Goal: Task Accomplishment & Management: Complete application form

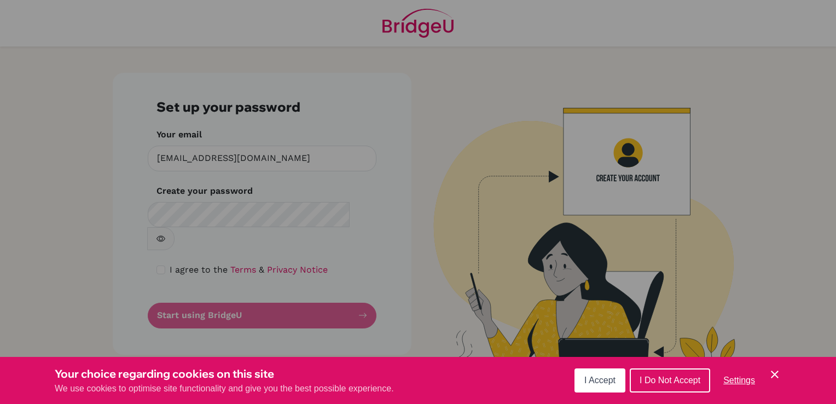
click at [619, 381] on button "I Accept" at bounding box center [600, 380] width 51 height 24
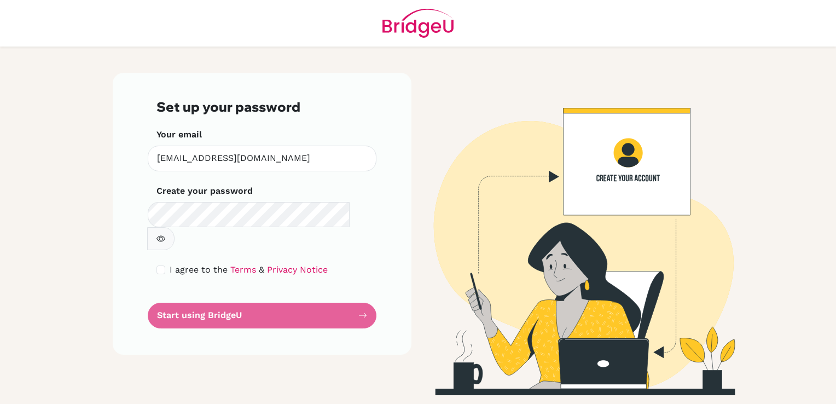
click at [167, 263] on div "I agree to the Terms & Privacy Notice" at bounding box center [261, 269] width 211 height 13
click at [163, 265] on input "checkbox" at bounding box center [160, 269] width 9 height 9
checkbox input "true"
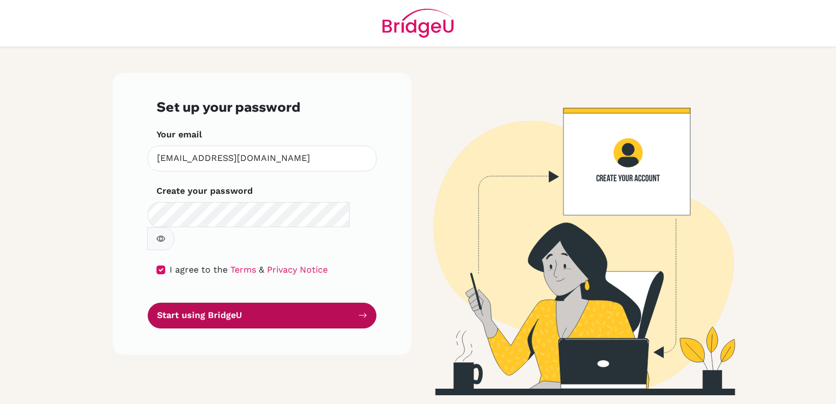
click at [224, 303] on button "Start using BridgeU" at bounding box center [262, 316] width 229 height 26
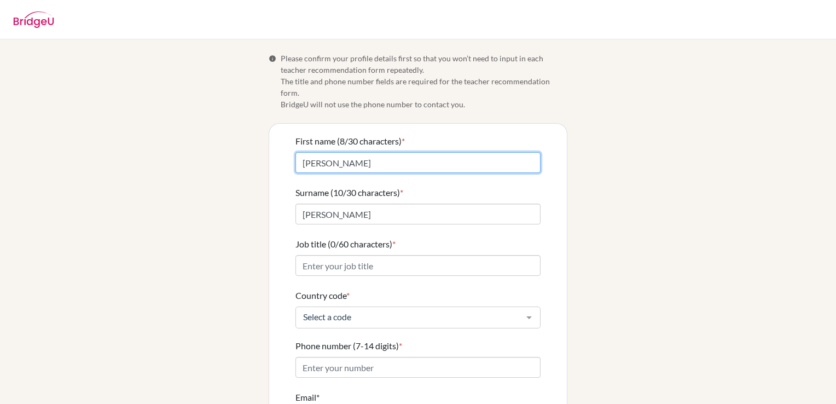
click at [295, 156] on input "[PERSON_NAME]" at bounding box center [417, 162] width 245 height 21
click at [399, 135] on label "First name (8/30 characters) *" at bounding box center [349, 141] width 109 height 13
click at [399, 152] on input "[PERSON_NAME]" at bounding box center [417, 162] width 245 height 21
type input "[PERSON_NAME] [PERSON_NAME]"
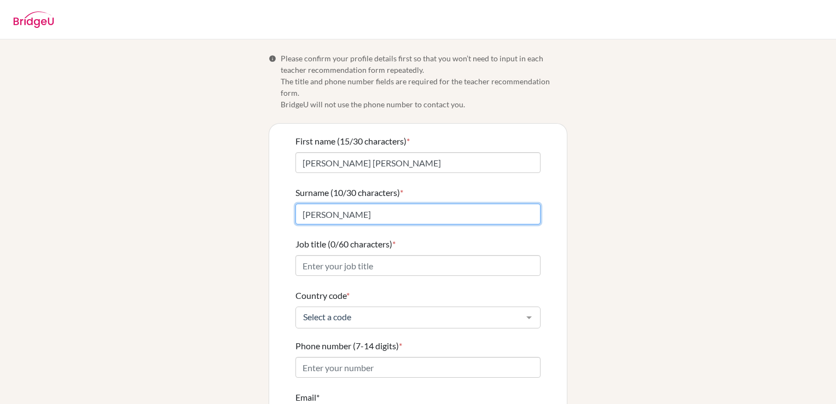
click at [420, 204] on input "[PERSON_NAME]" at bounding box center [417, 214] width 245 height 21
type input "[PERSON_NAME]"
type input "81496085"
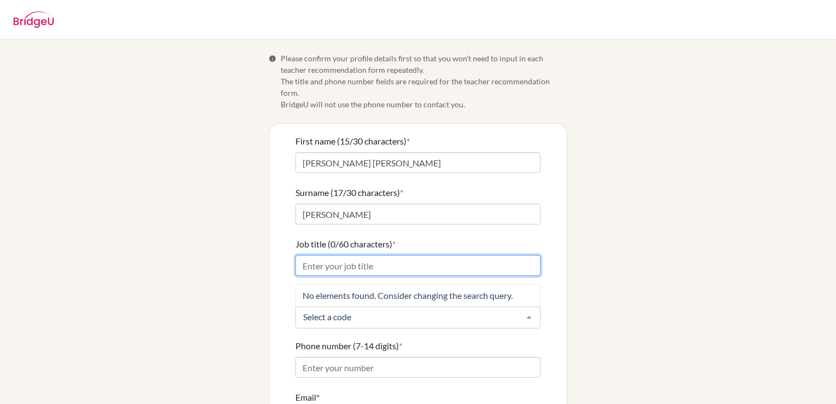
click at [359, 259] on form "First name (15/30 characters) * [PERSON_NAME] [PERSON_NAME] Surname (17/30 char…" at bounding box center [417, 305] width 245 height 341
click at [359, 259] on input "Job title (0/60 characters) *" at bounding box center [417, 265] width 245 height 21
click at [337, 256] on input "Job title (0/60 characters) *" at bounding box center [417, 265] width 245 height 21
type input "Doctora"
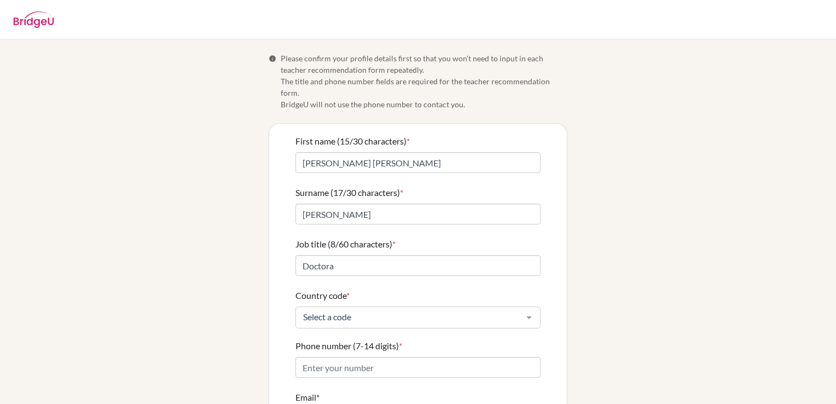
click at [378, 318] on form "First name (15/30 characters) * [PERSON_NAME] [PERSON_NAME] Surname (17/30 char…" at bounding box center [417, 305] width 245 height 341
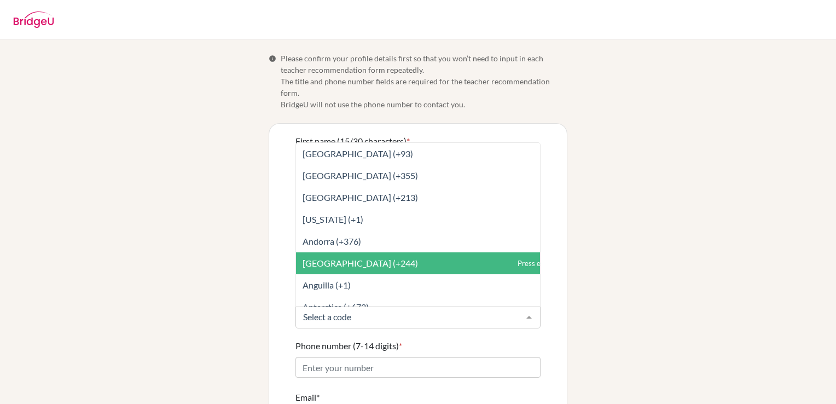
click at [370, 311] on input "Country code *" at bounding box center [409, 316] width 218 height 11
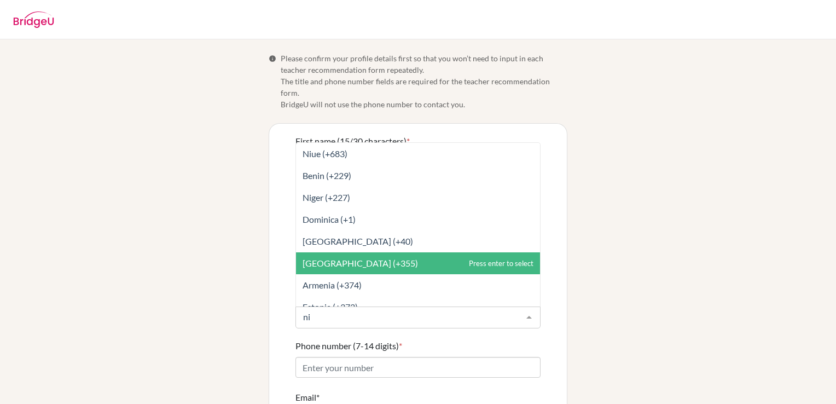
type input "nic"
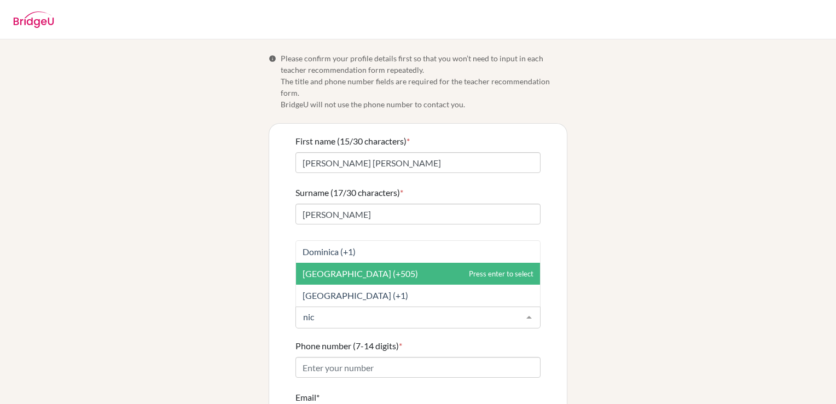
click at [355, 268] on span "[GEOGRAPHIC_DATA] (+505)" at bounding box center [360, 273] width 115 height 10
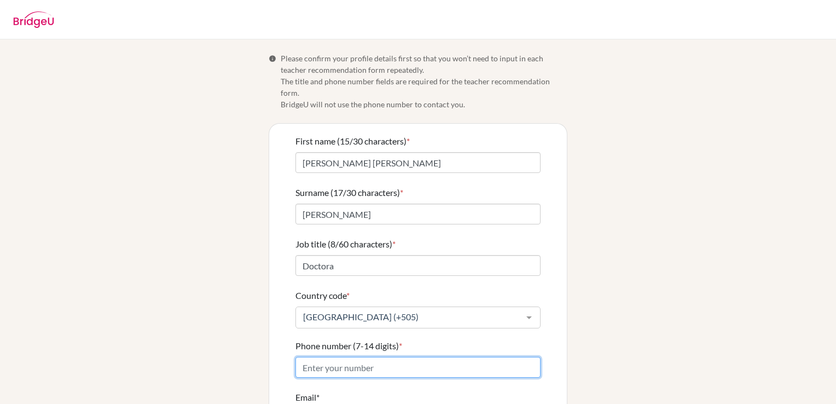
click at [374, 357] on input "Phone number (7-14 digits) *" at bounding box center [417, 367] width 245 height 21
type input "81496085"
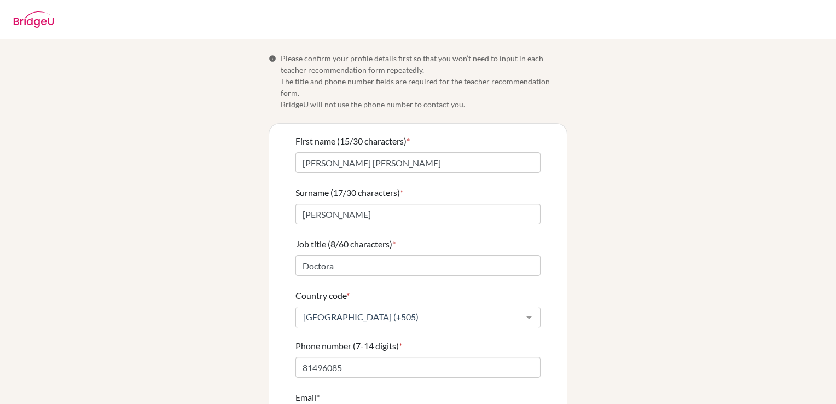
type input "81496085"
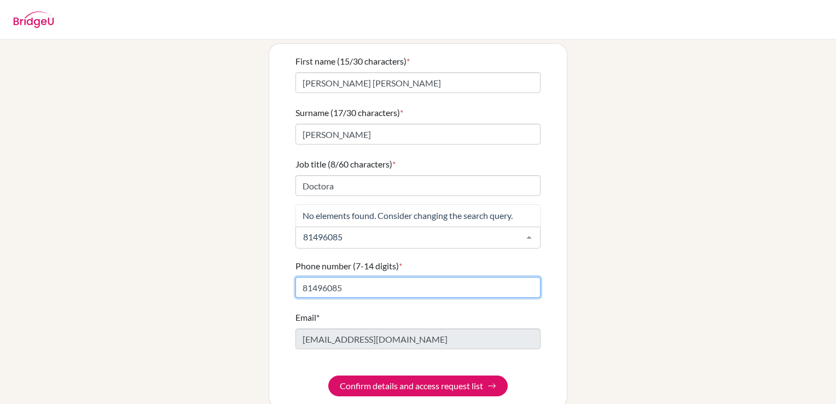
scroll to position [85, 0]
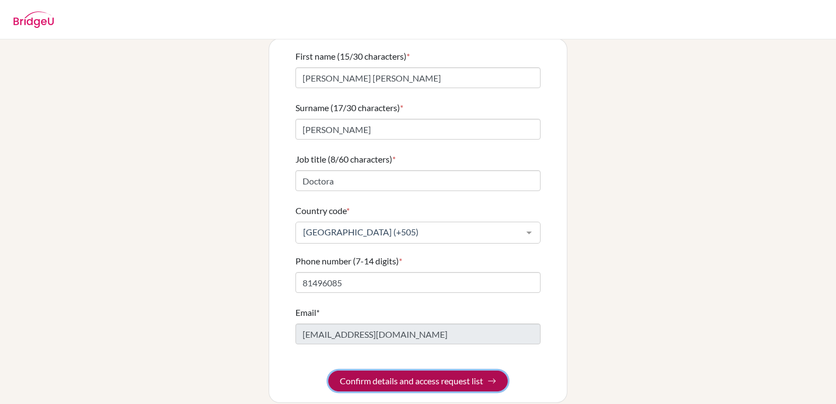
click at [454, 370] on button "Confirm details and access request list" at bounding box center [417, 380] width 179 height 21
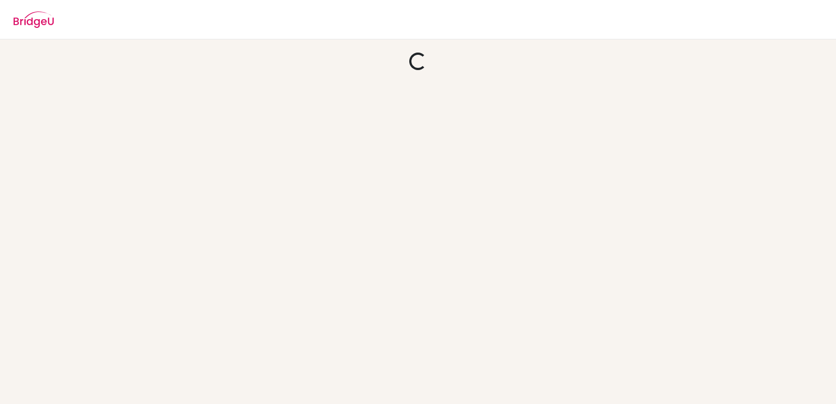
scroll to position [0, 0]
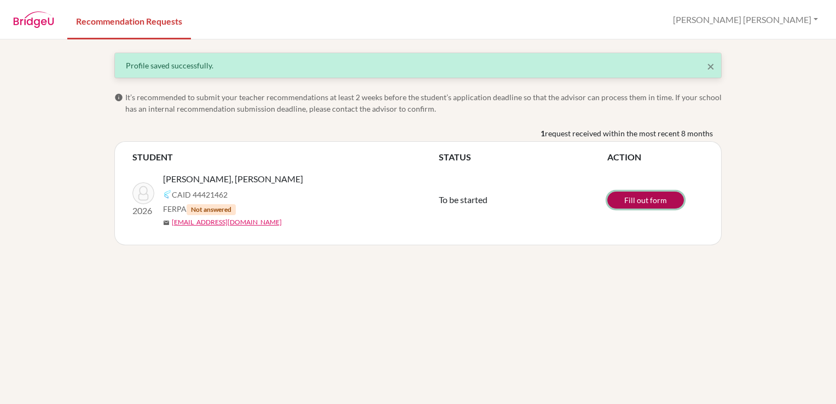
click at [643, 198] on link "Fill out form" at bounding box center [645, 200] width 77 height 17
